Goal: Find specific page/section

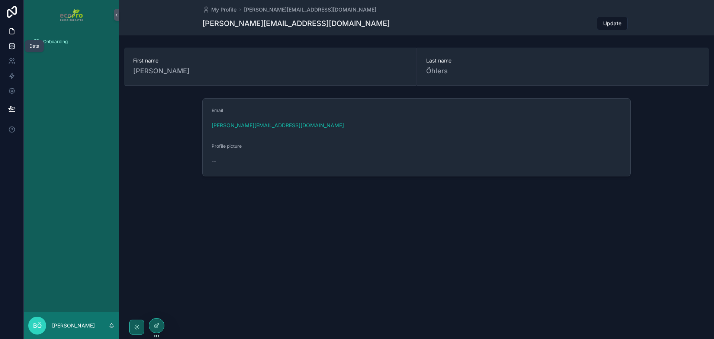
click at [5, 45] on link at bounding box center [11, 46] width 23 height 15
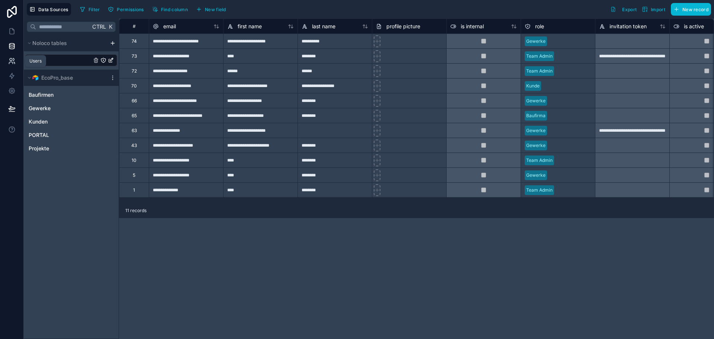
click at [11, 62] on icon at bounding box center [11, 63] width 4 height 2
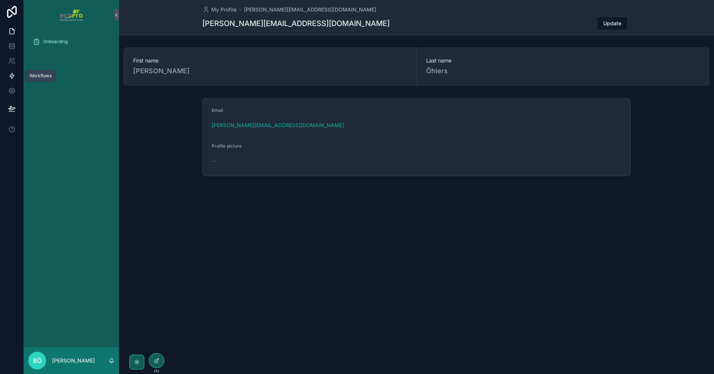
click at [13, 75] on icon at bounding box center [12, 76] width 4 height 6
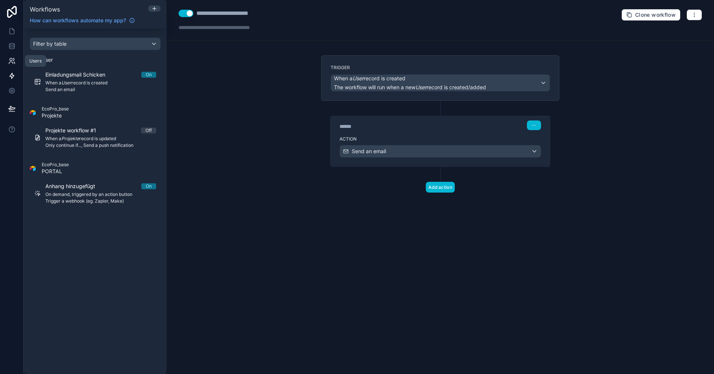
click at [14, 61] on icon at bounding box center [11, 60] width 7 height 7
